Goal: Information Seeking & Learning: Understand process/instructions

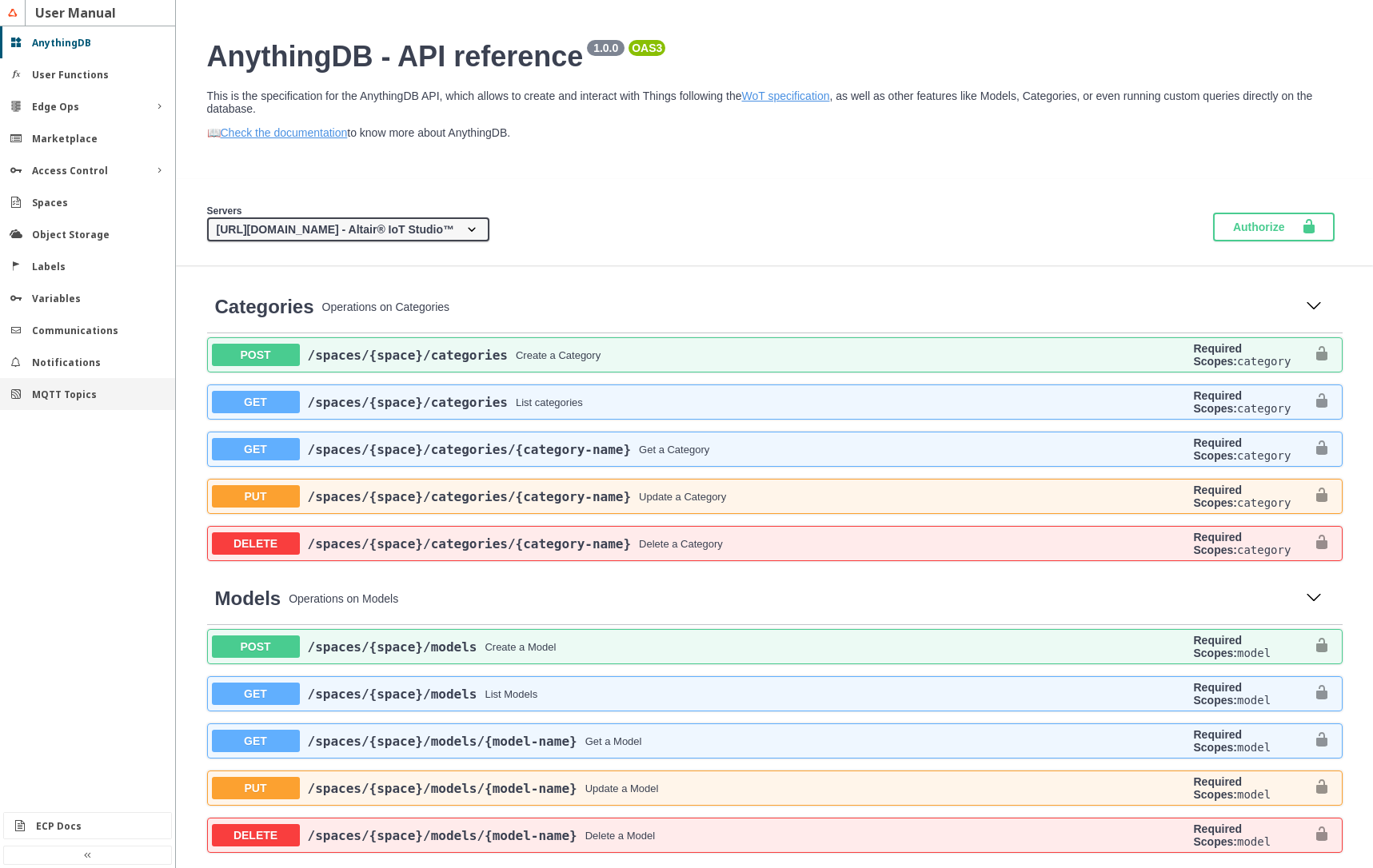
scroll to position [4413, 0]
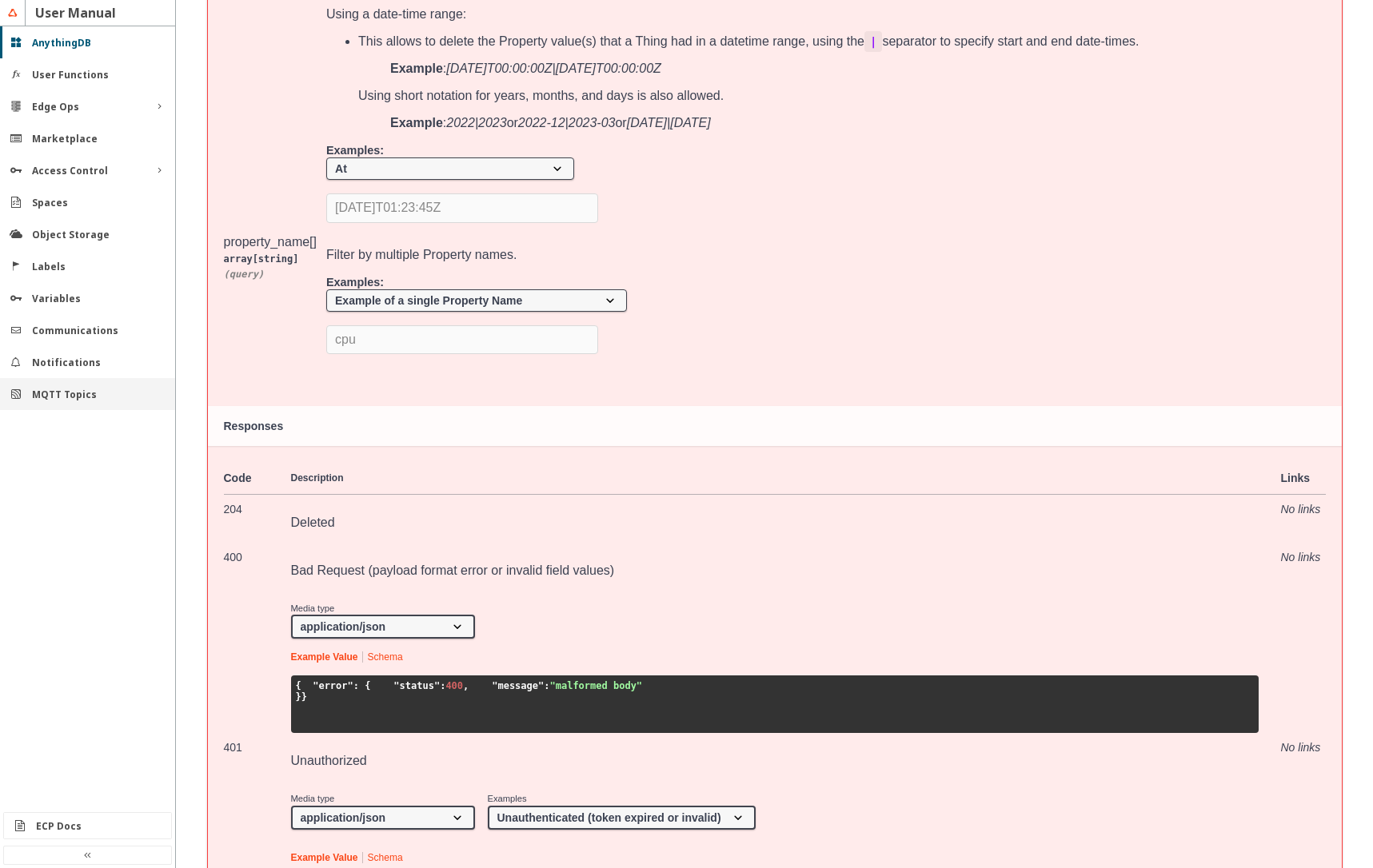
click at [33, 401] on div "MQTT Topics" at bounding box center [88, 394] width 175 height 32
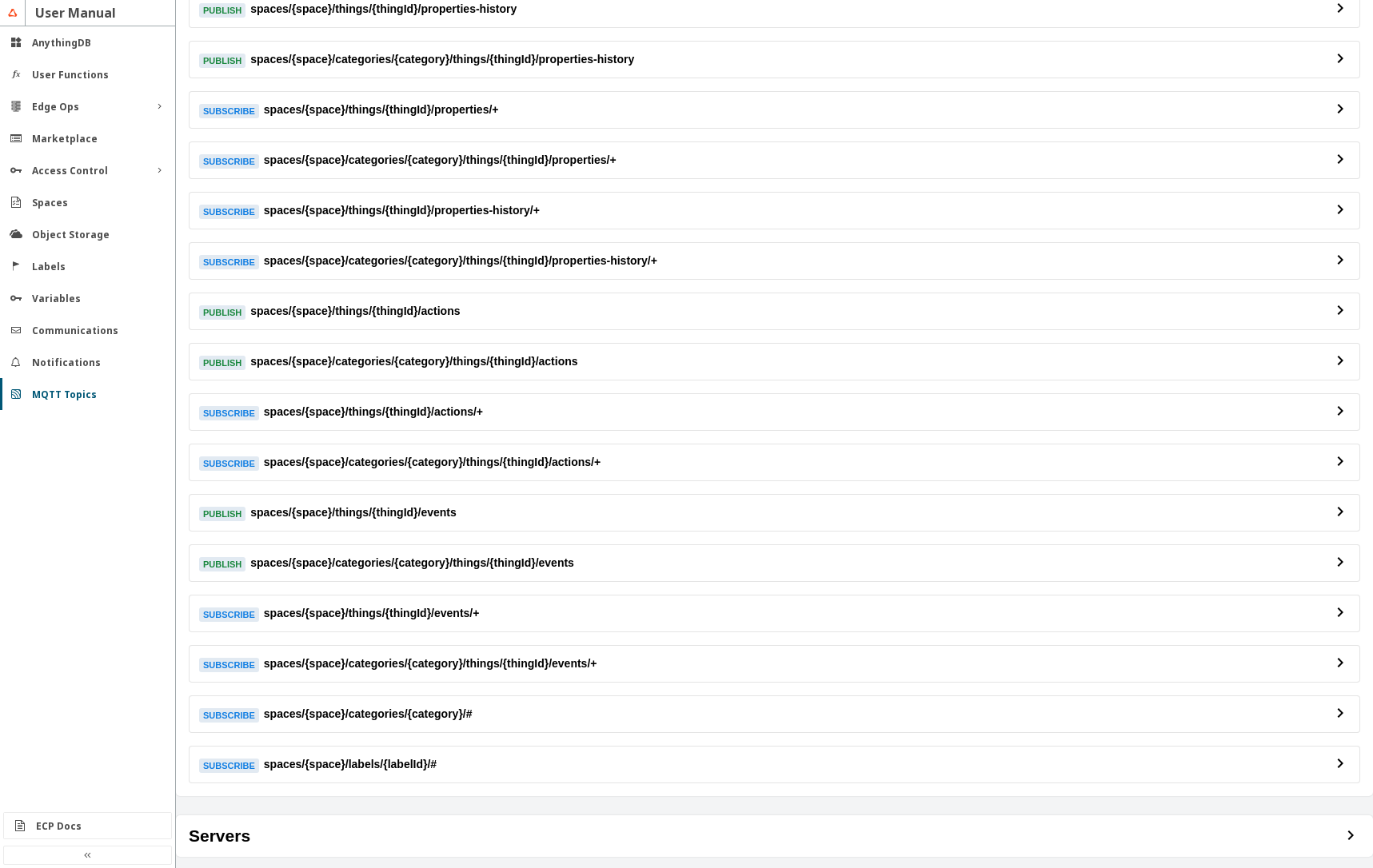
scroll to position [288, 0]
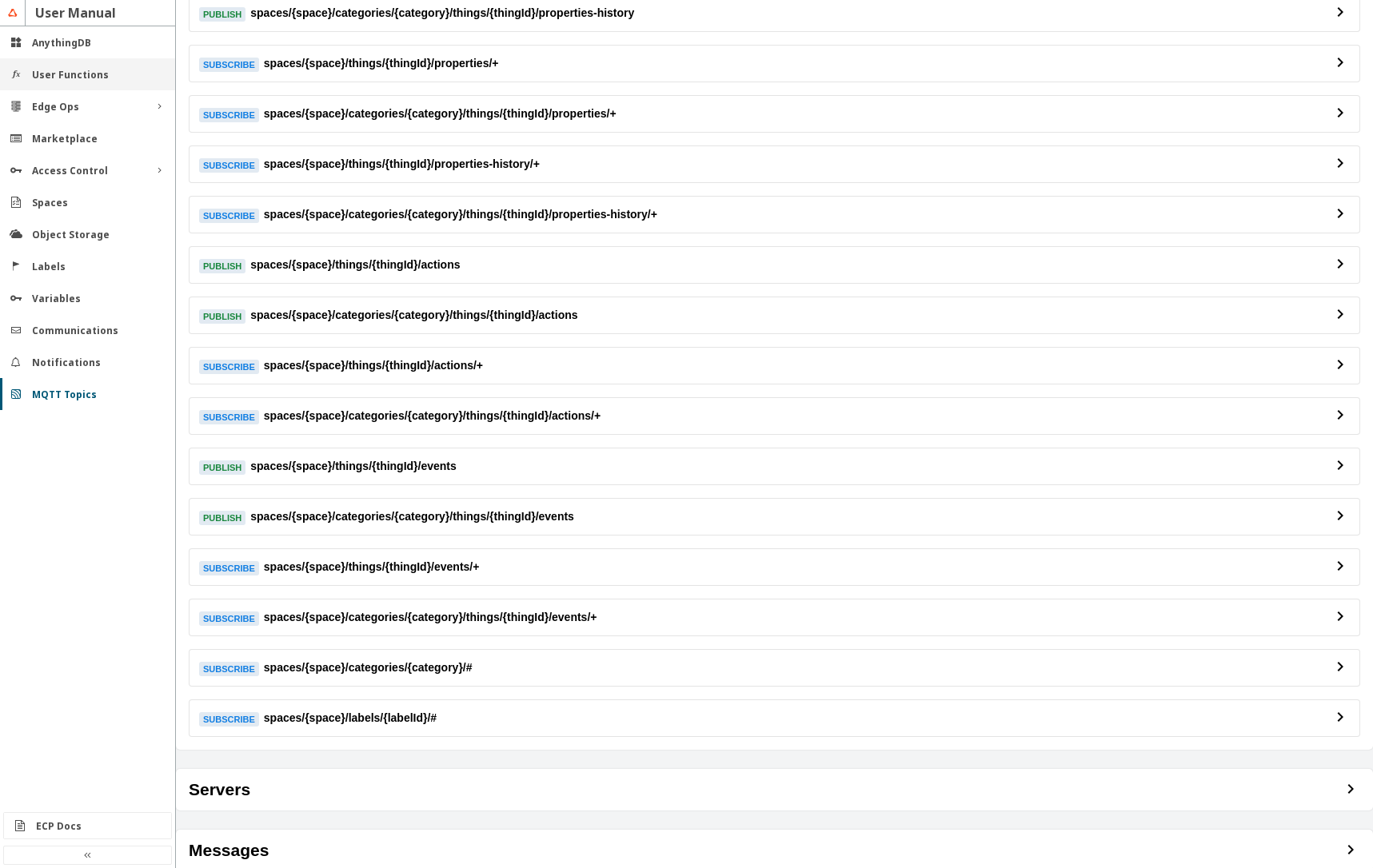
click at [0, 0] on slot "User Functions" at bounding box center [0, 0] width 0 height 0
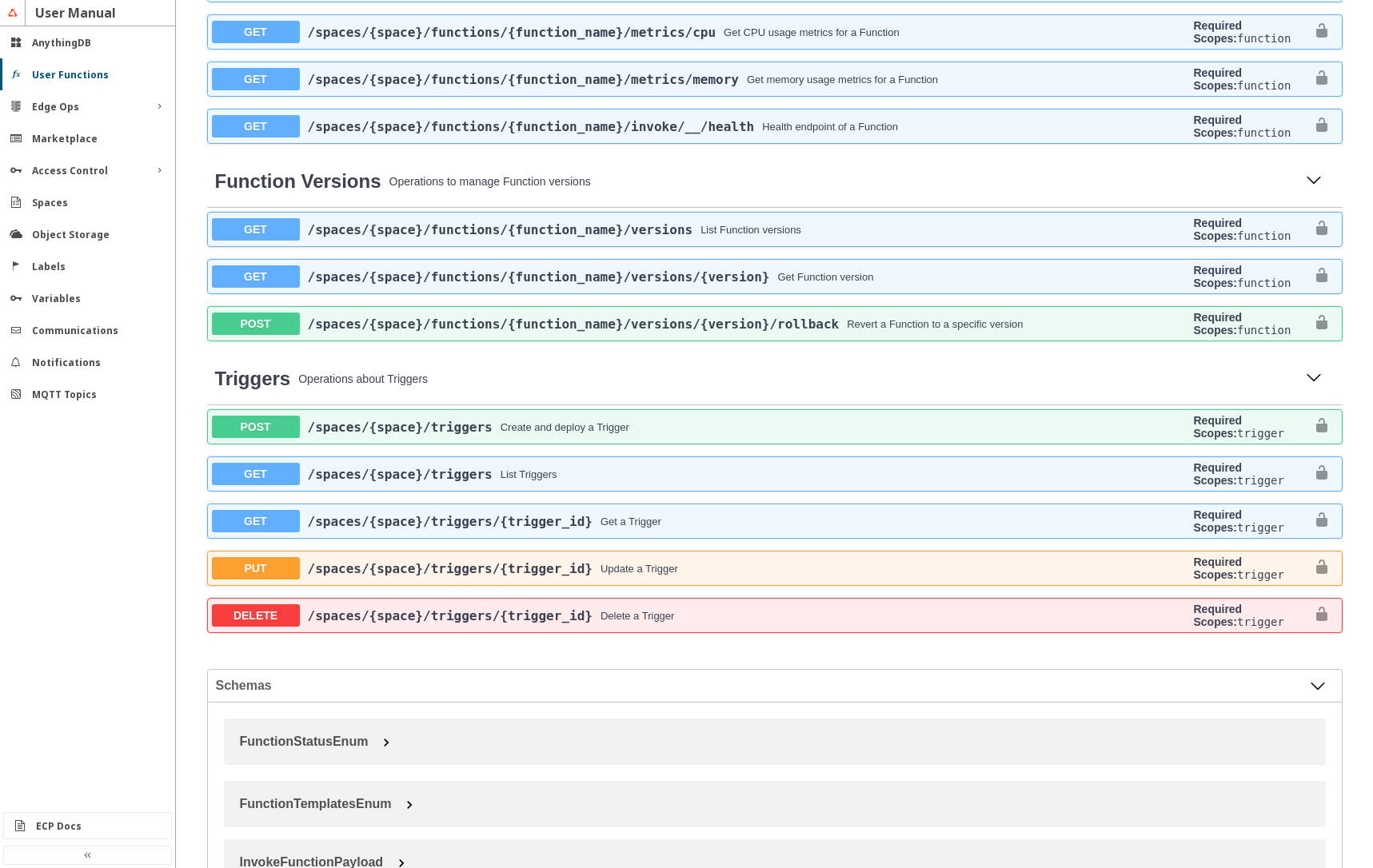
scroll to position [1439, 0]
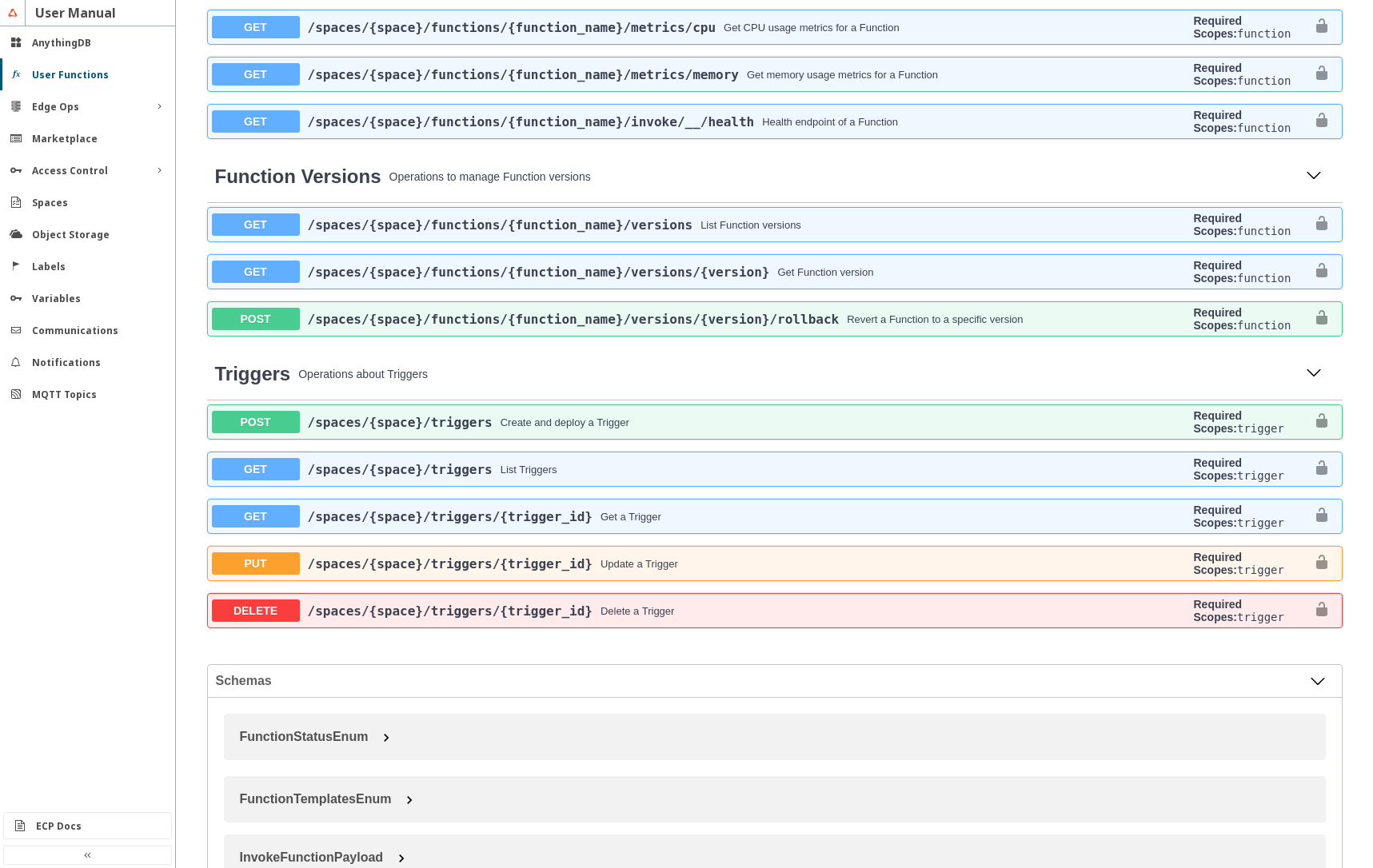
click at [528, 417] on div "Create and deploy a Trigger" at bounding box center [844, 423] width 687 height 12
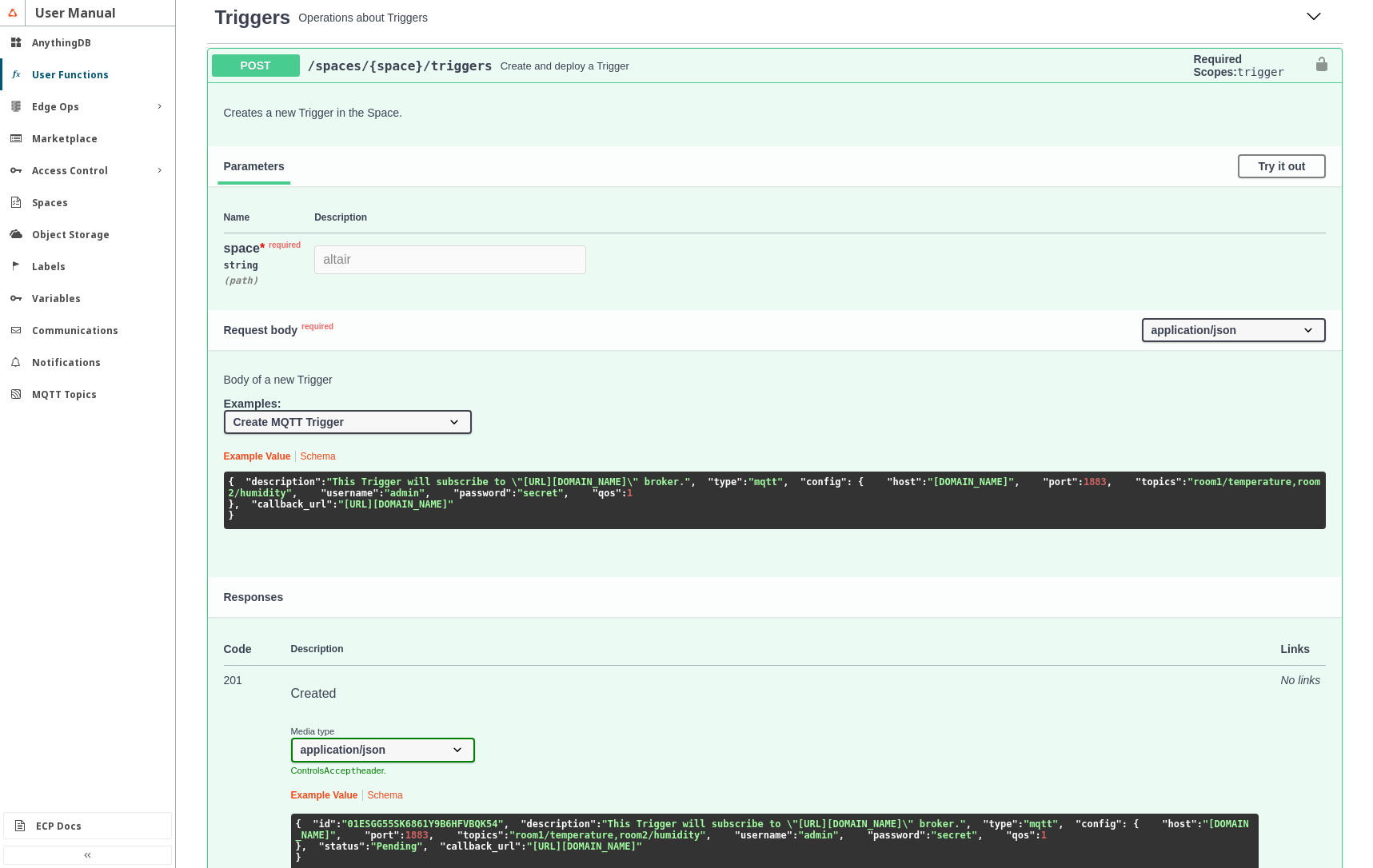
scroll to position [1823, 0]
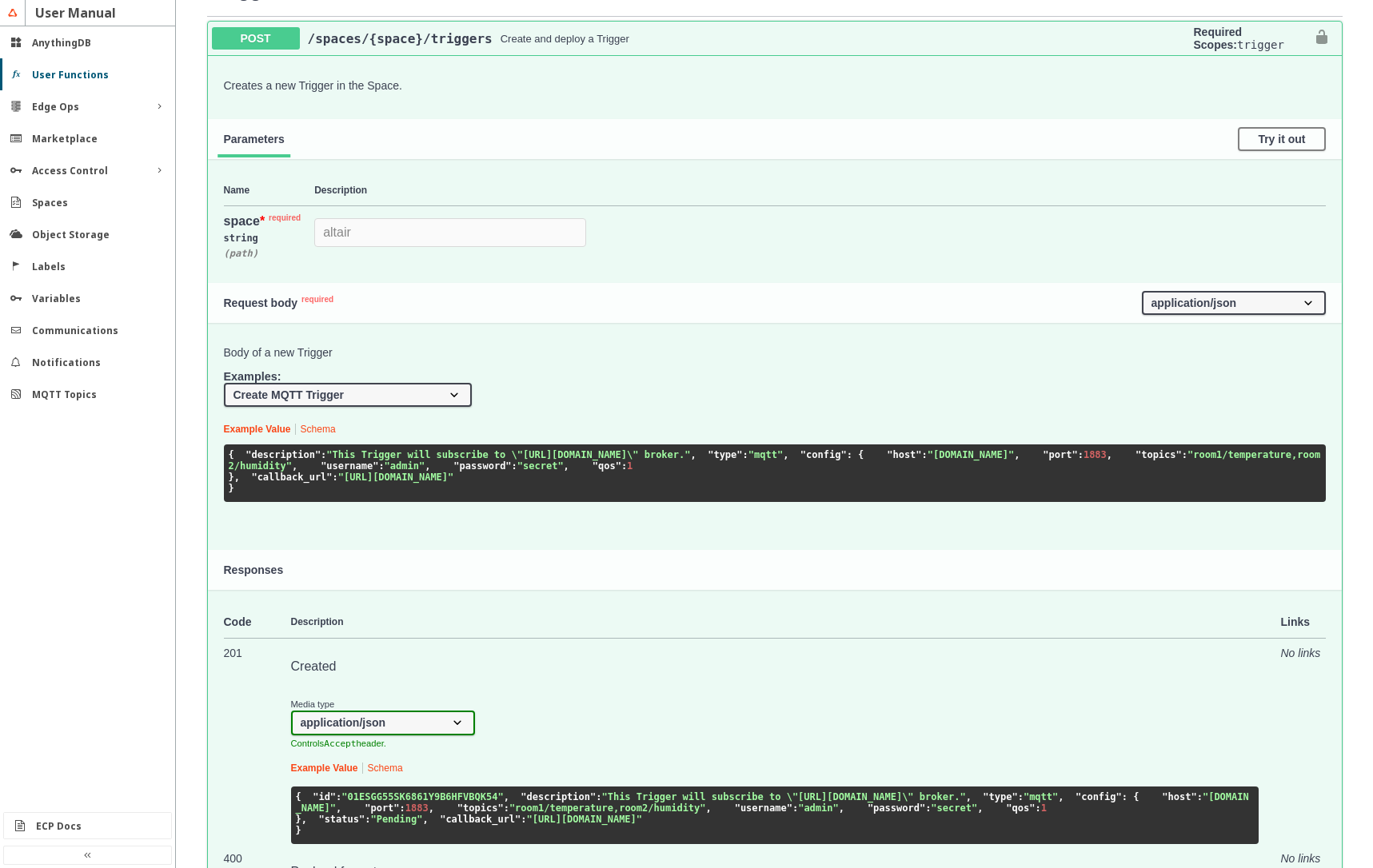
click at [322, 434] on link "Schema" at bounding box center [318, 428] width 35 height 11
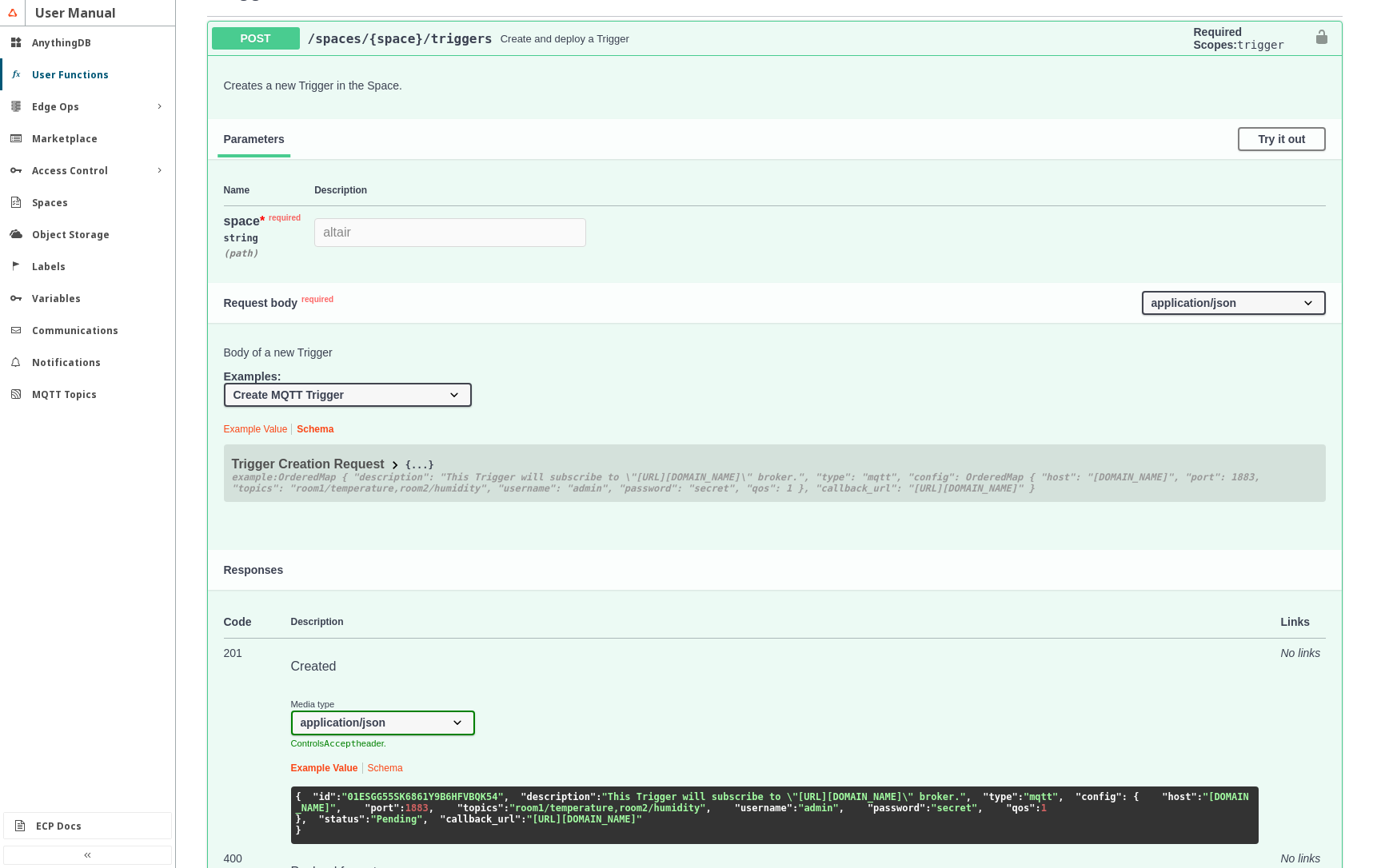
click at [387, 461] on span at bounding box center [394, 465] width 16 height 16
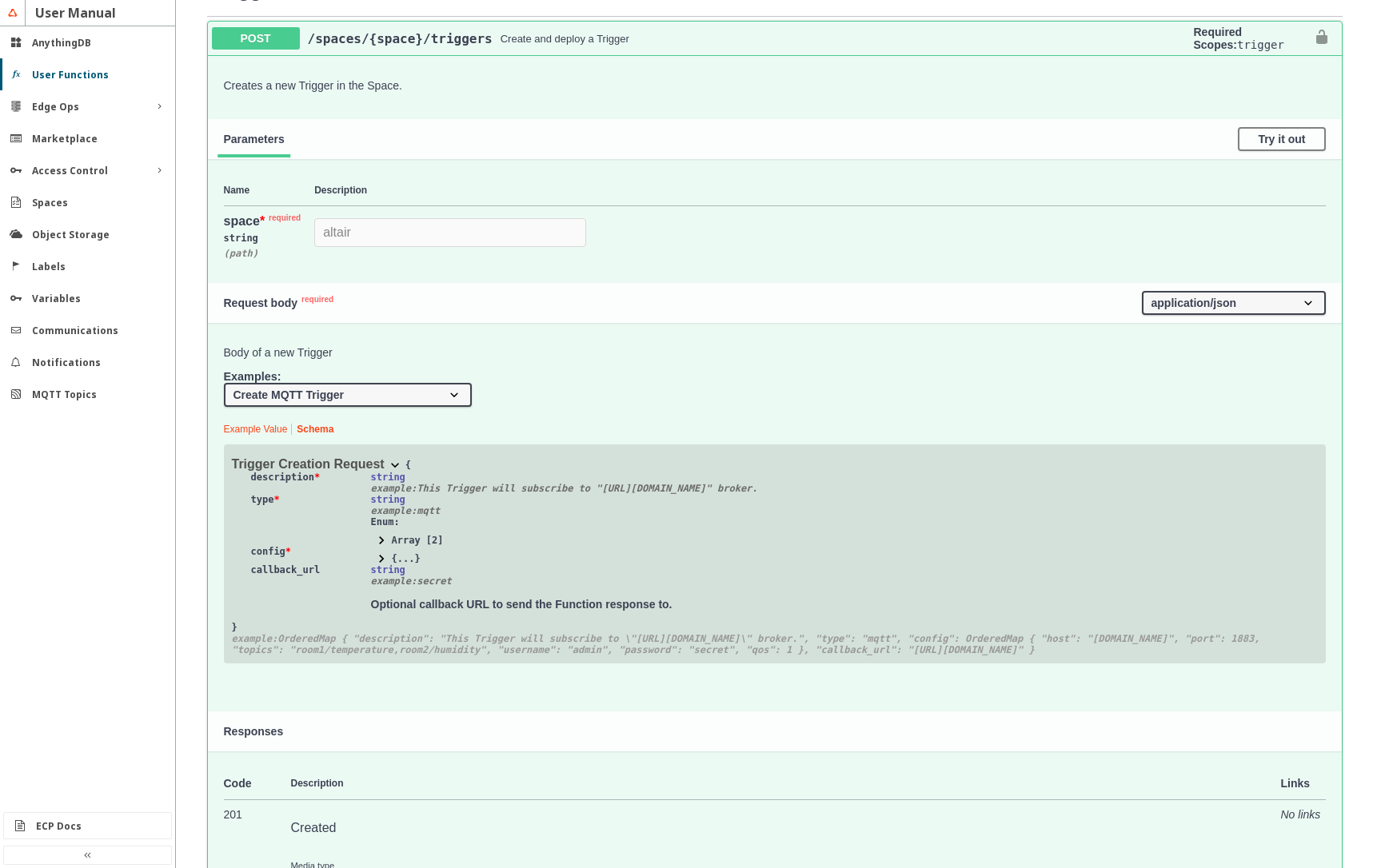
click at [373, 561] on span at bounding box center [381, 559] width 16 height 16
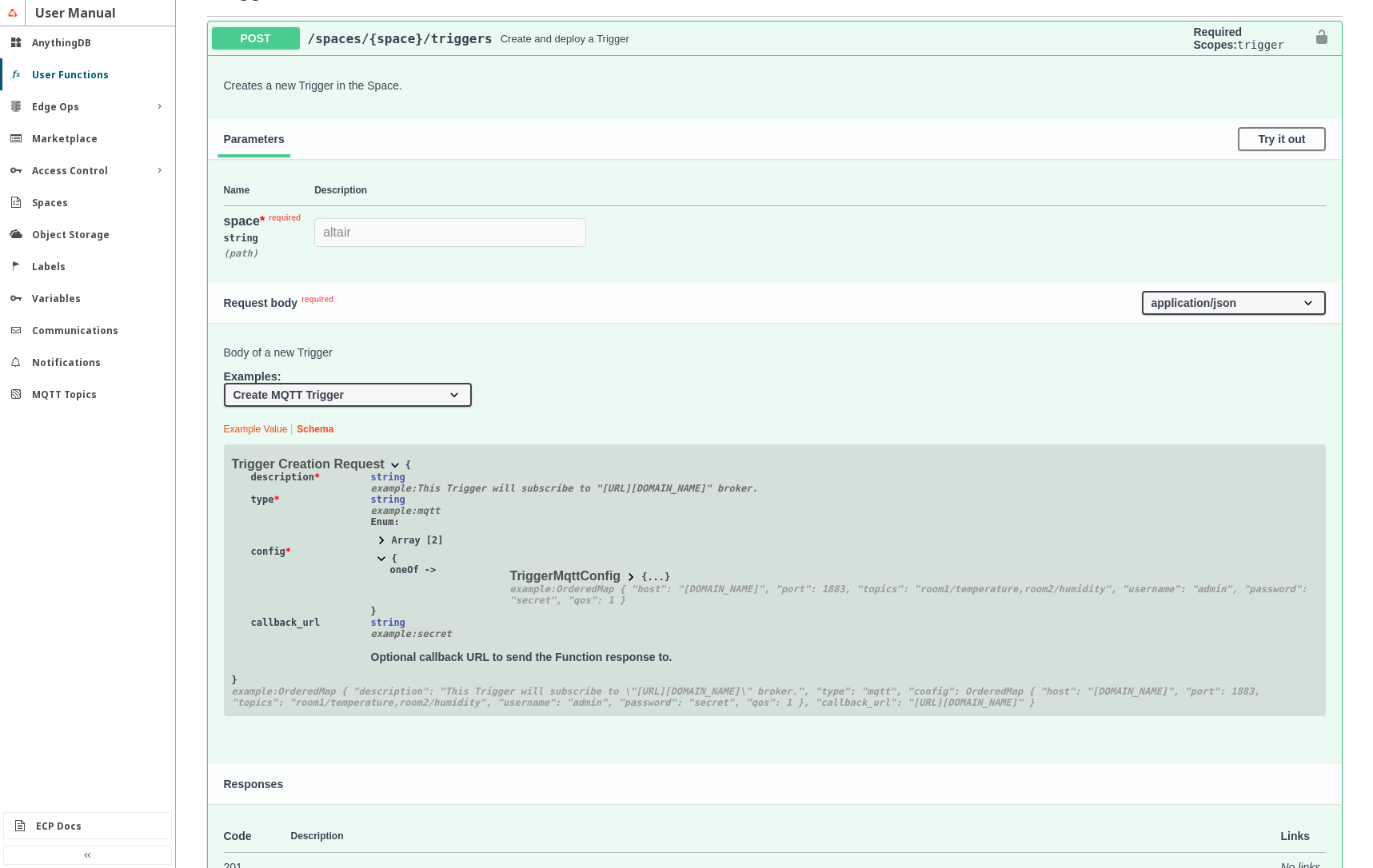
click at [624, 579] on span at bounding box center [631, 577] width 16 height 16
